Goal: Information Seeking & Learning: Learn about a topic

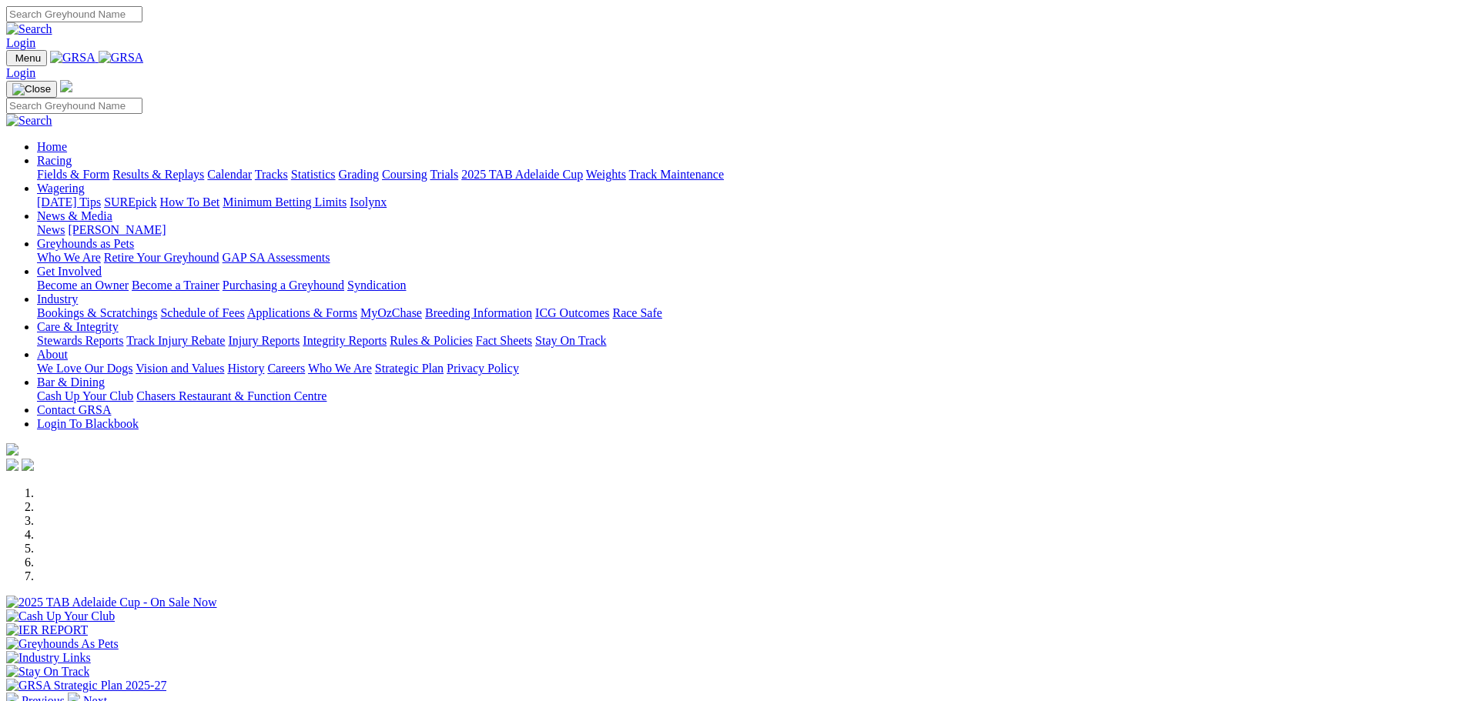
click at [142, 15] on input "Search" at bounding box center [74, 14] width 136 height 16
type input ","
type input "Mt gambier"
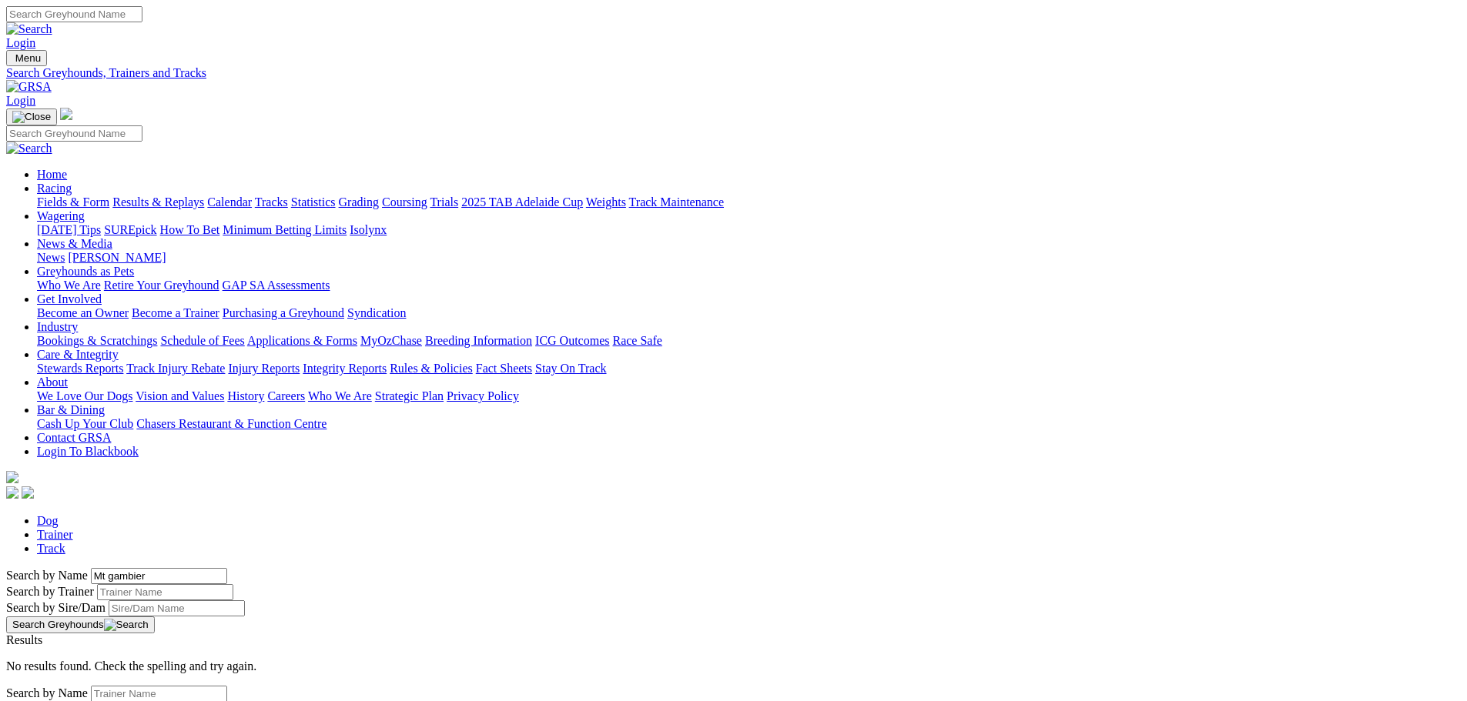
click at [73, 528] on link "Trainer" at bounding box center [55, 534] width 36 height 13
click at [65, 542] on link "Track" at bounding box center [51, 548] width 28 height 13
select select "mount-gambier"
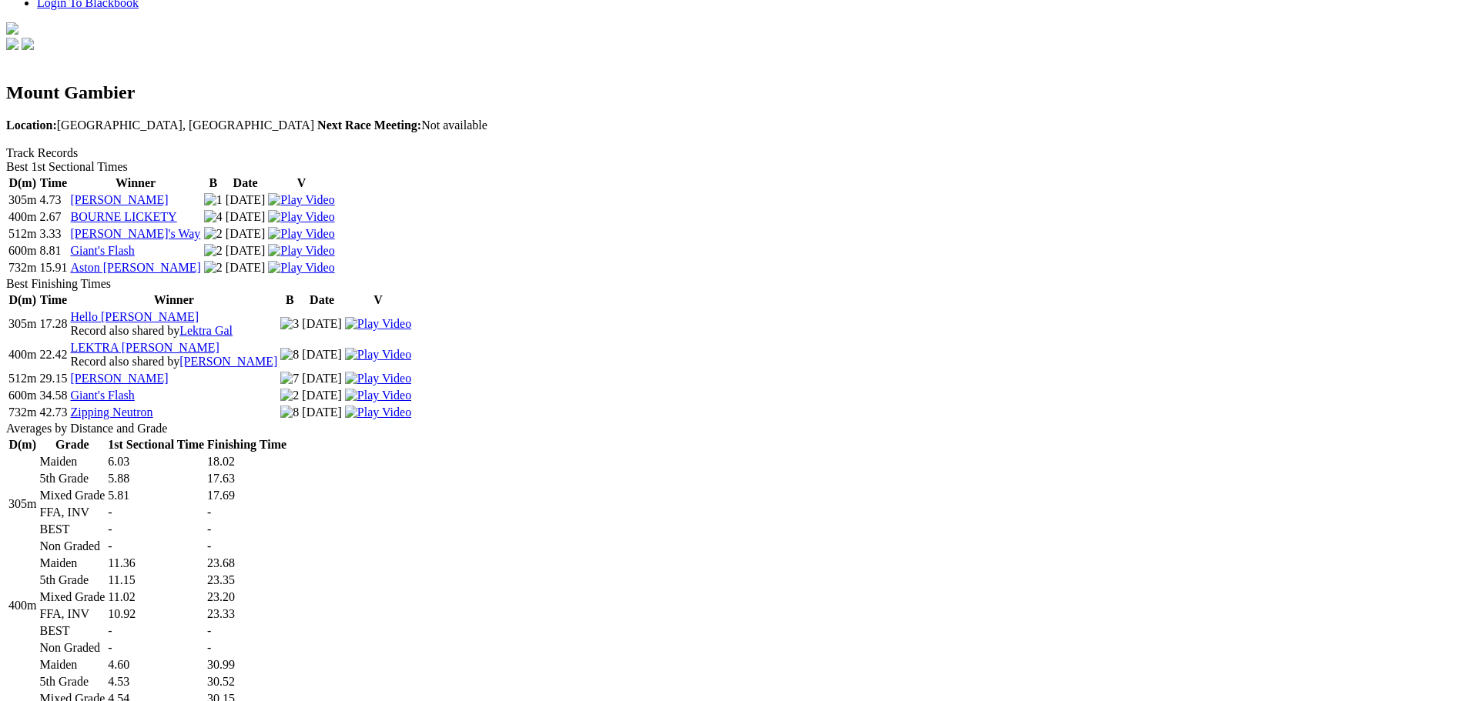
scroll to position [308, 0]
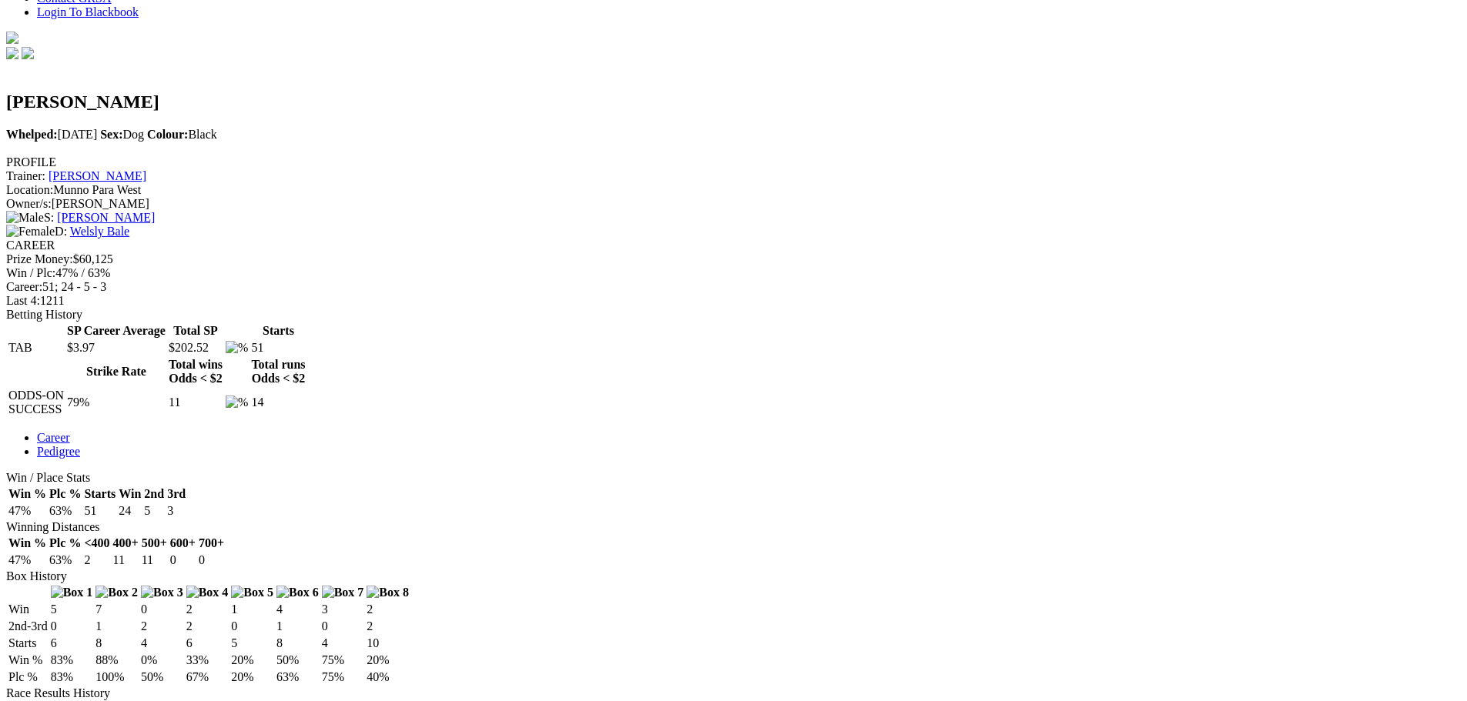
scroll to position [462, 0]
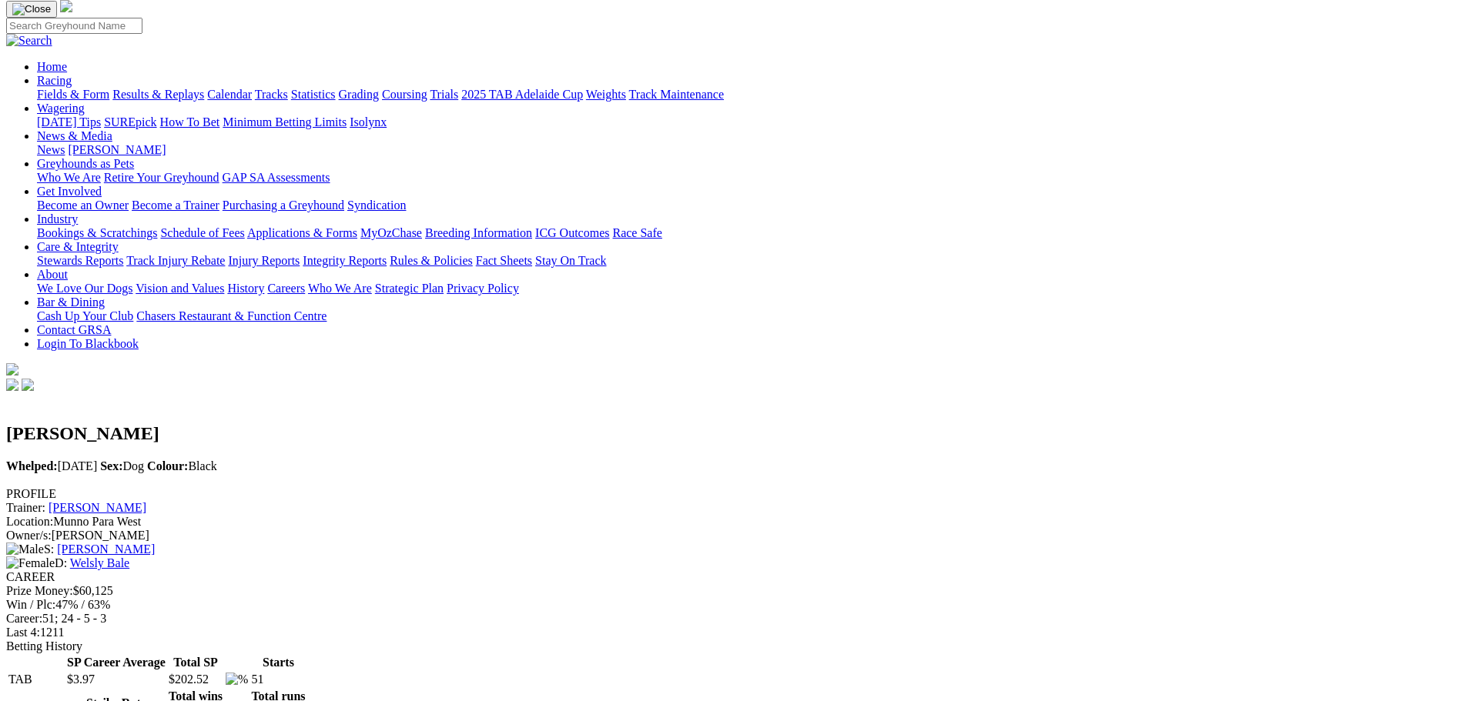
scroll to position [0, 0]
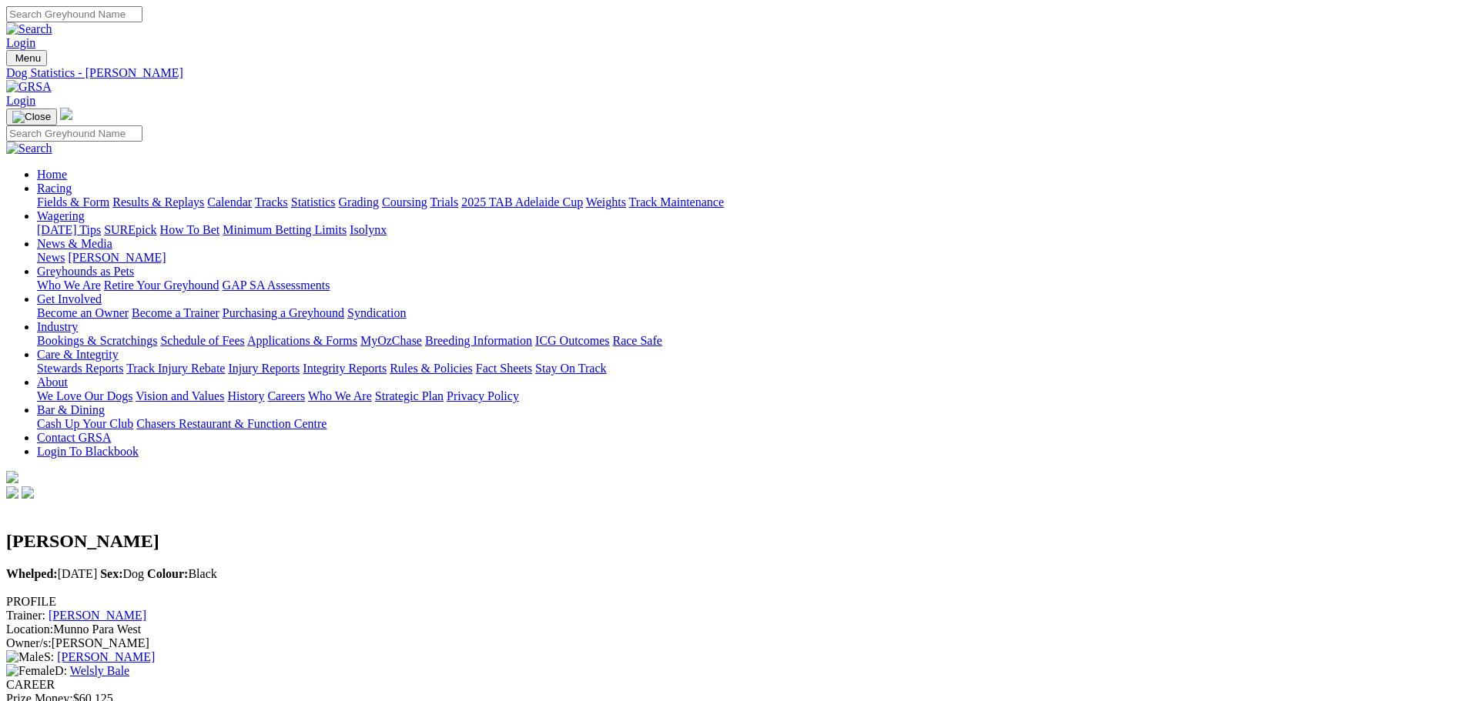
click at [109, 196] on link "Fields & Form" at bounding box center [73, 202] width 72 height 13
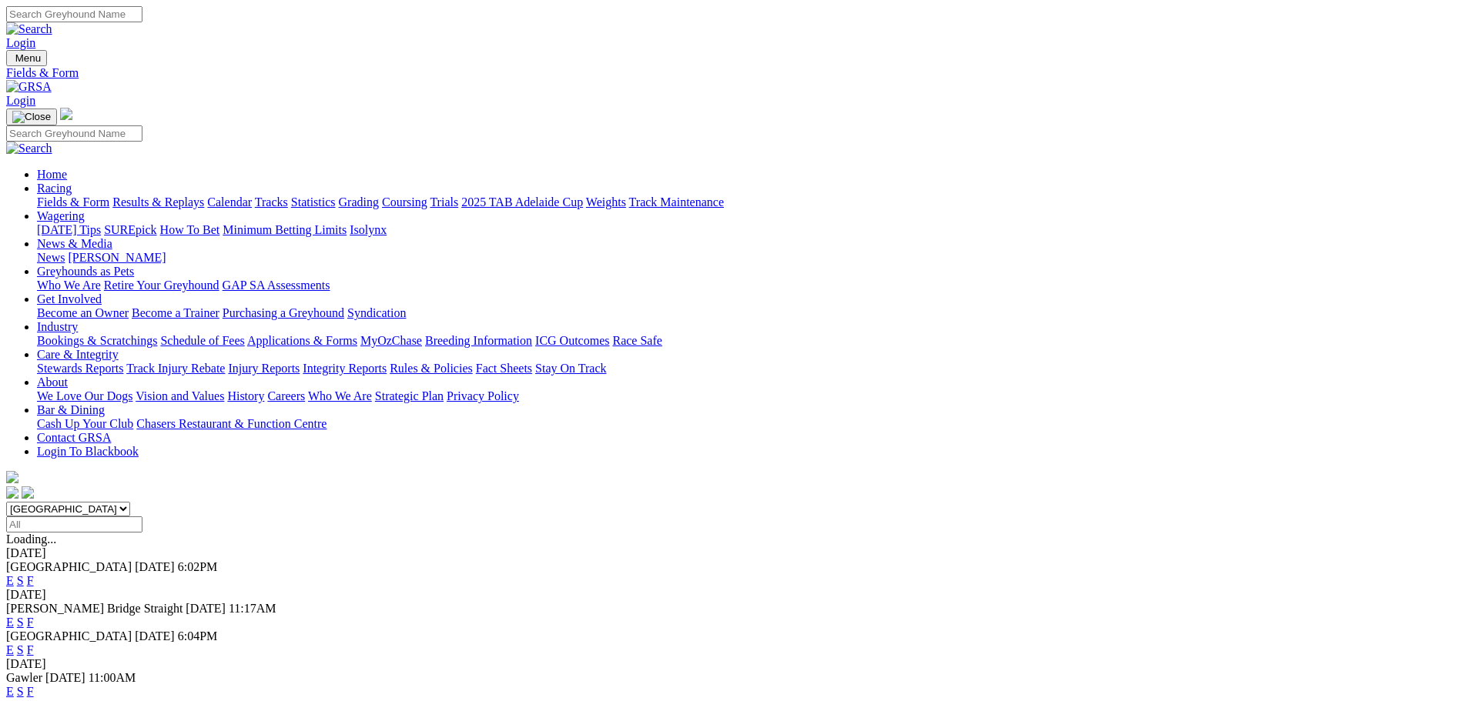
click at [252, 196] on link "Calendar" at bounding box center [229, 202] width 45 height 13
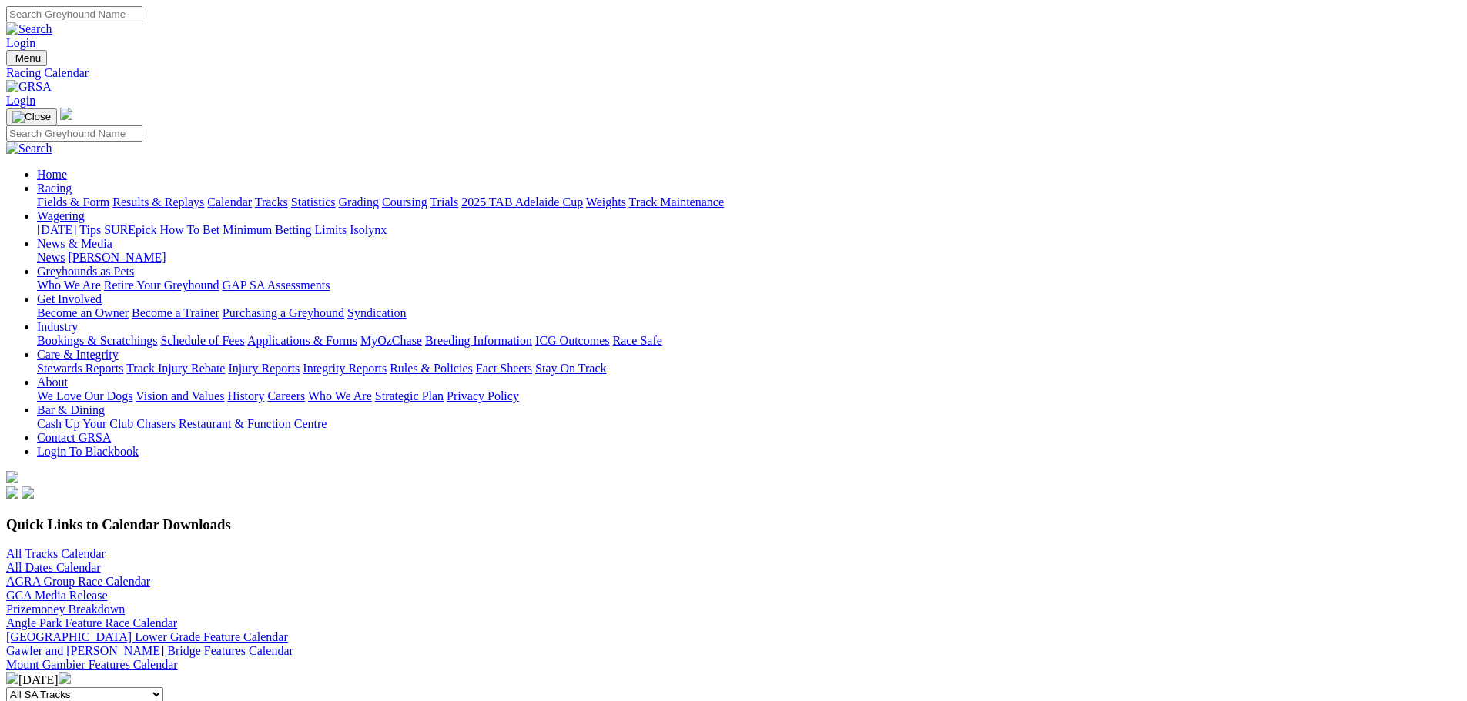
click at [293, 644] on link "Gawler and [PERSON_NAME] Bridge Features Calendar" at bounding box center [149, 650] width 287 height 13
click at [177, 617] on link "Angle Park Feature Race Calendar" at bounding box center [91, 623] width 171 height 13
